Goal: Transaction & Acquisition: Purchase product/service

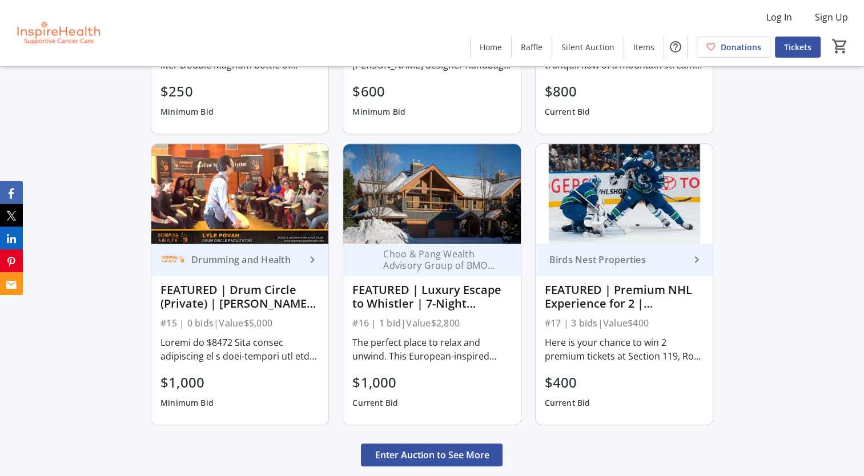
scroll to position [913, 0]
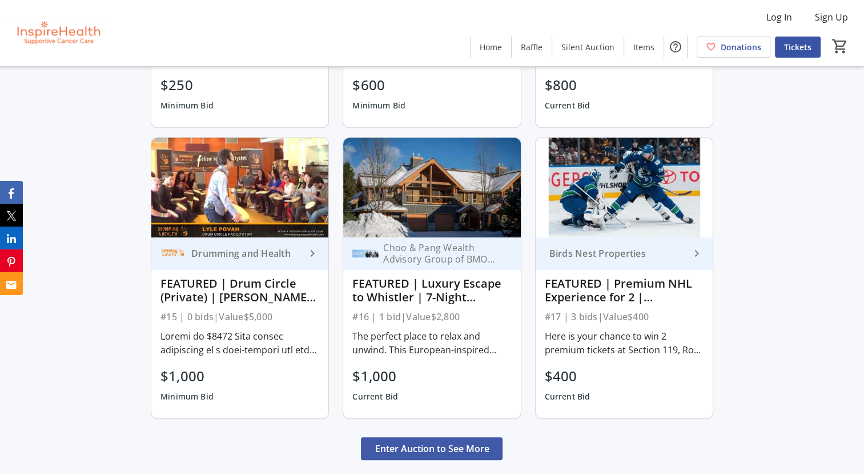
click at [407, 442] on span "Enter Auction to See More" at bounding box center [431, 449] width 114 height 14
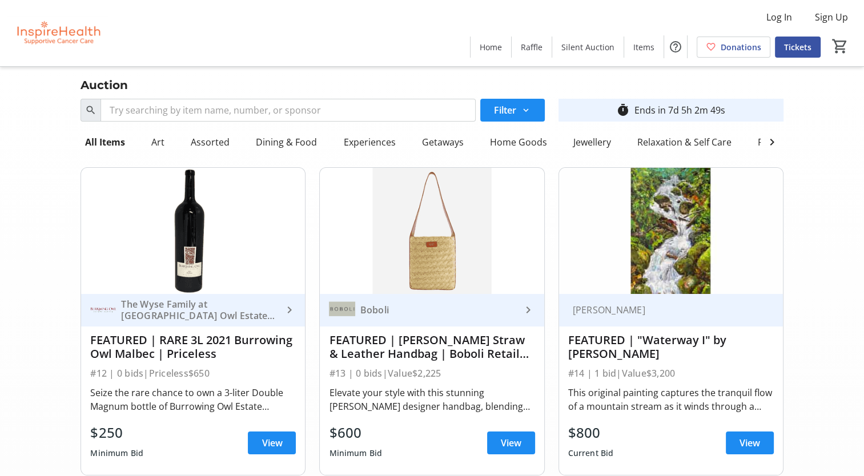
click at [203, 335] on div "The Wyse Family at Burrowing Owl Estate Winery keyboard_arrow_right FEATURED | …" at bounding box center [193, 384] width 224 height 181
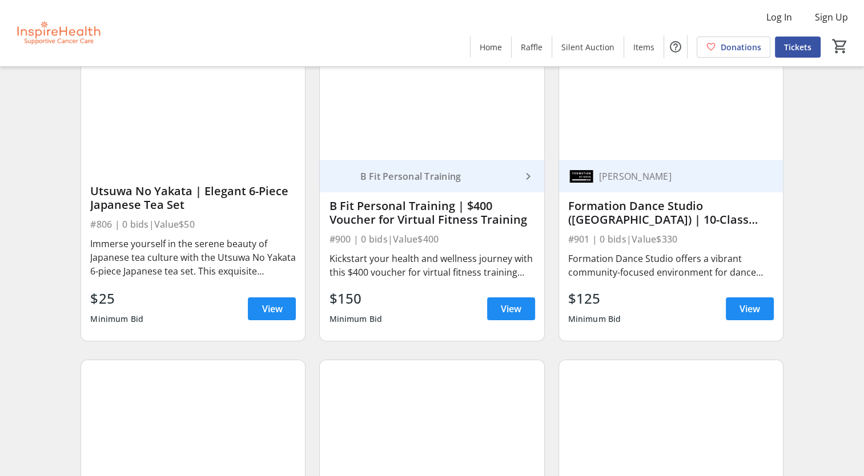
scroll to position [12778, 0]
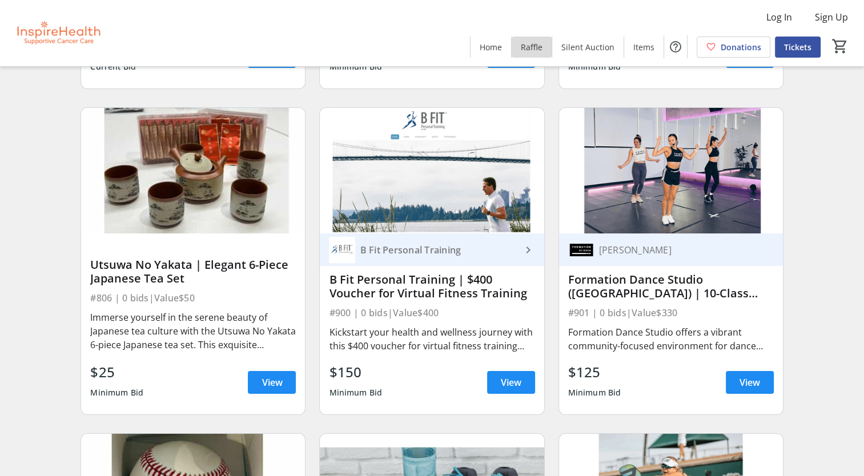
click at [407, 49] on span "Raffle" at bounding box center [532, 47] width 22 height 12
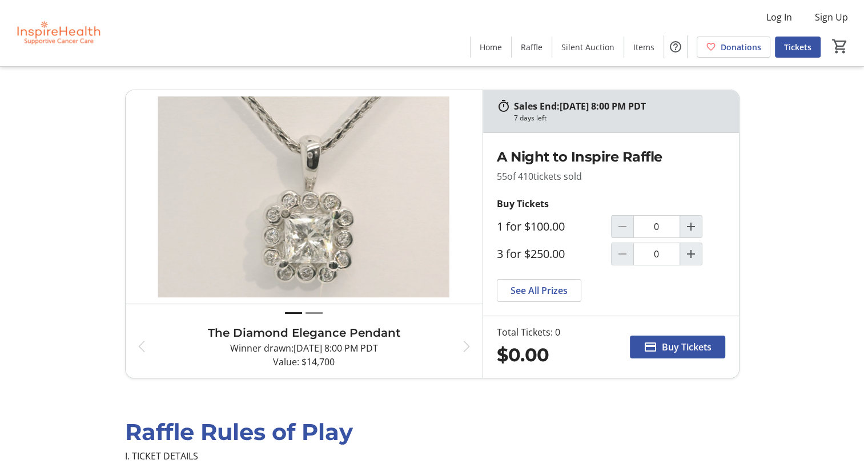
click at [317, 317] on button "Draw 2" at bounding box center [313, 313] width 17 height 13
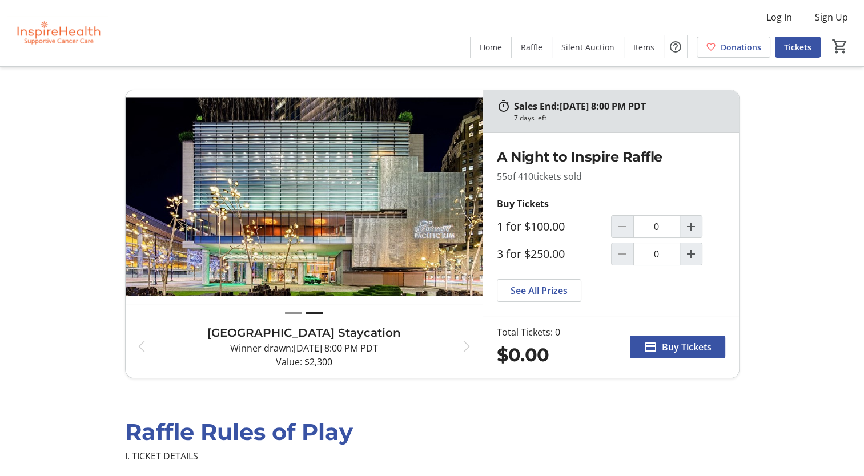
click at [317, 317] on button "Draw 2" at bounding box center [313, 313] width 17 height 13
click at [299, 314] on button "Draw 1" at bounding box center [293, 313] width 17 height 13
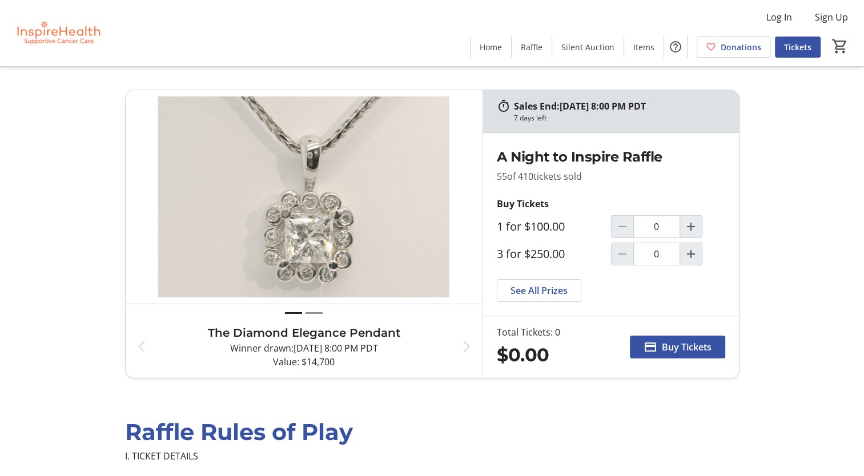
click at [309, 308] on button "Draw 2" at bounding box center [313, 313] width 17 height 13
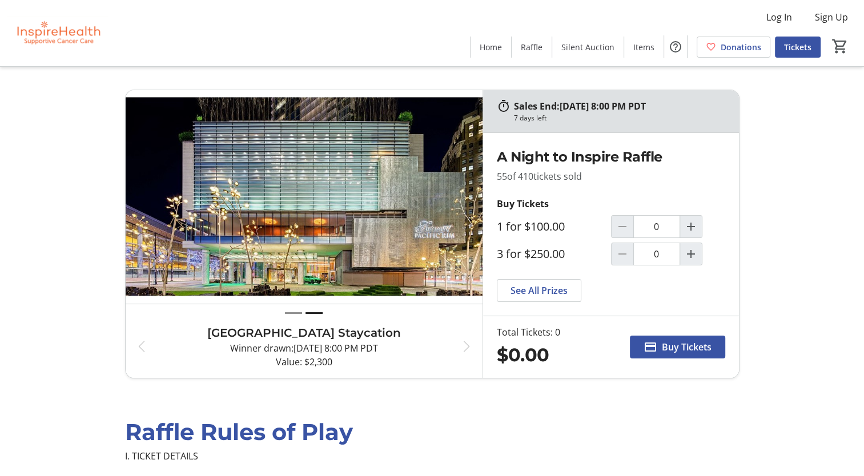
click at [290, 315] on button "Draw 1" at bounding box center [293, 313] width 17 height 13
